Goal: Information Seeking & Learning: Learn about a topic

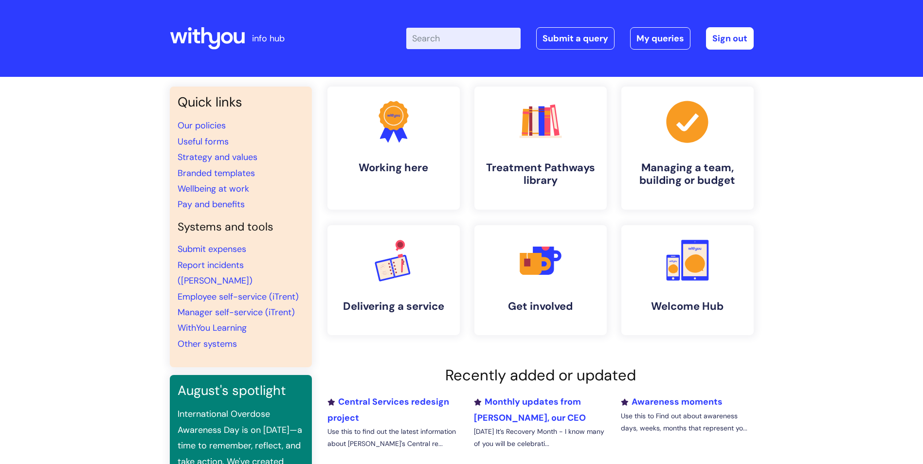
click at [494, 38] on input "Enter your search term here..." at bounding box center [463, 38] width 114 height 21
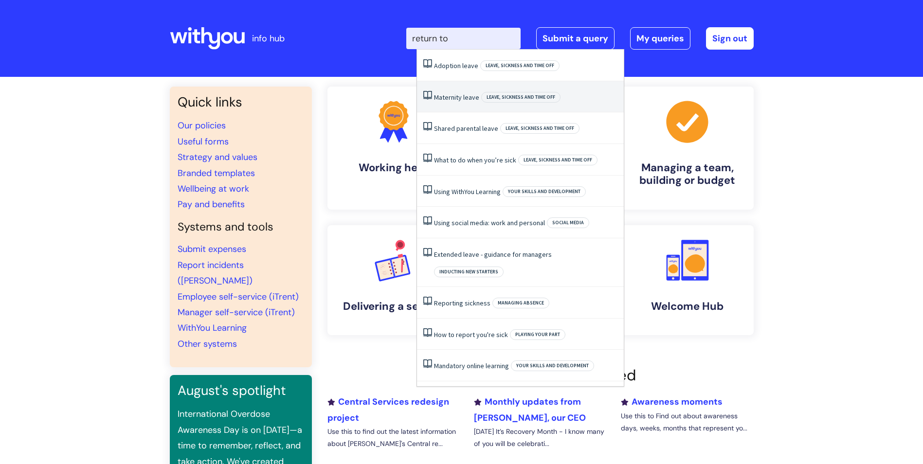
type input "return to"
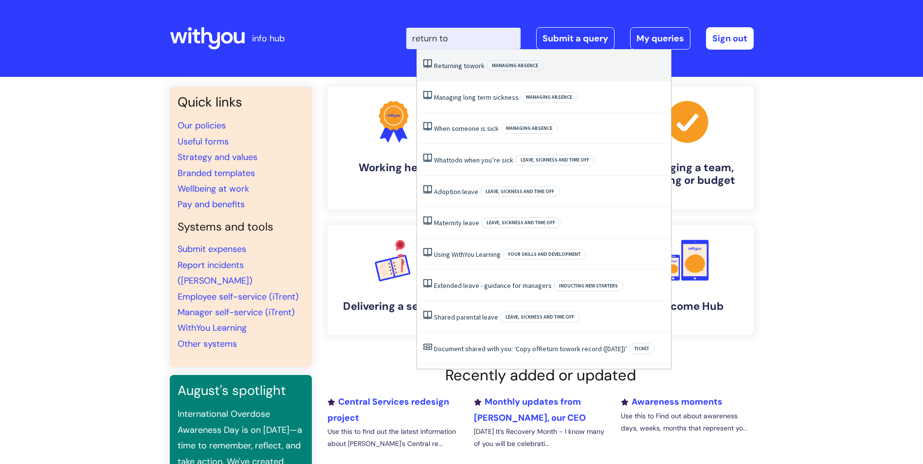
click at [476, 62] on link "Returning to work" at bounding box center [459, 65] width 51 height 9
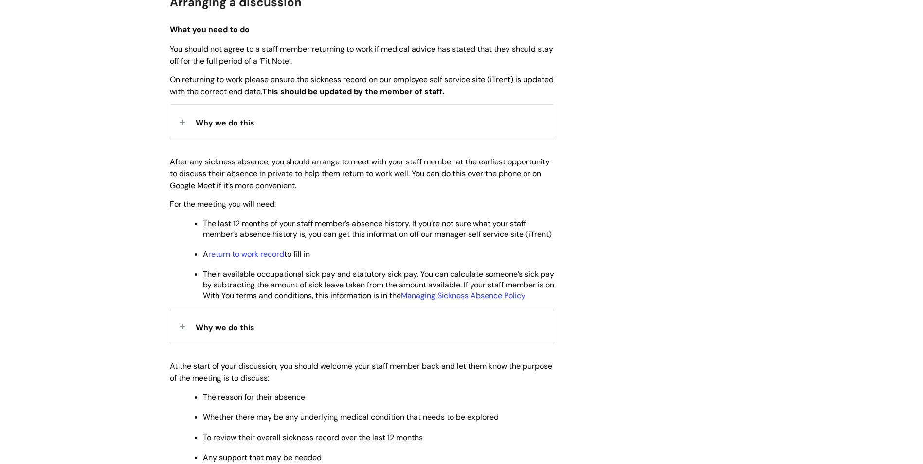
scroll to position [389, 0]
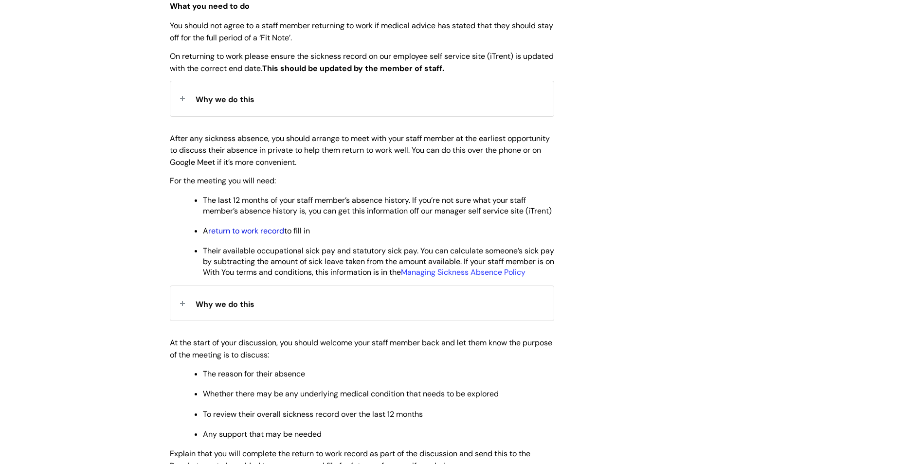
click at [246, 236] on link "return to work record" at bounding box center [246, 231] width 76 height 10
